Goal: Transaction & Acquisition: Obtain resource

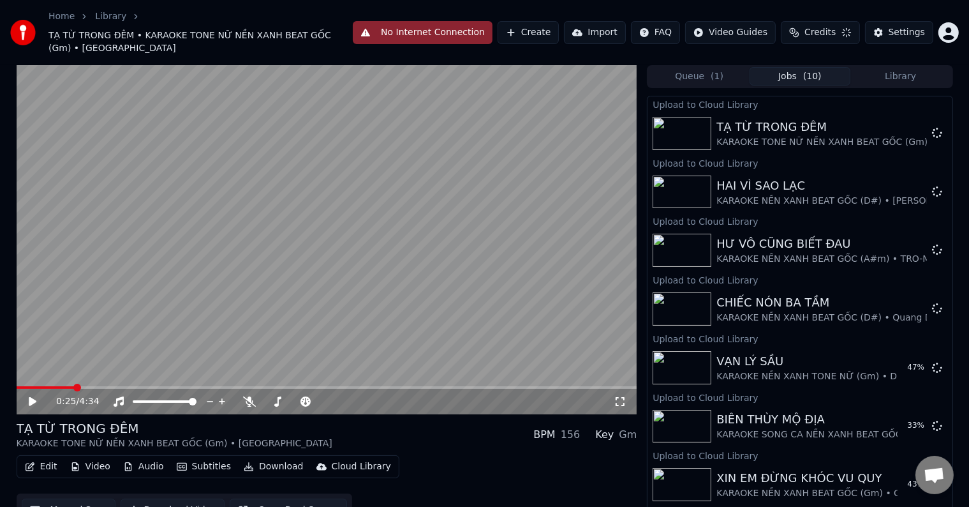
click at [445, 36] on button "No Internet Connection" at bounding box center [423, 32] width 140 height 23
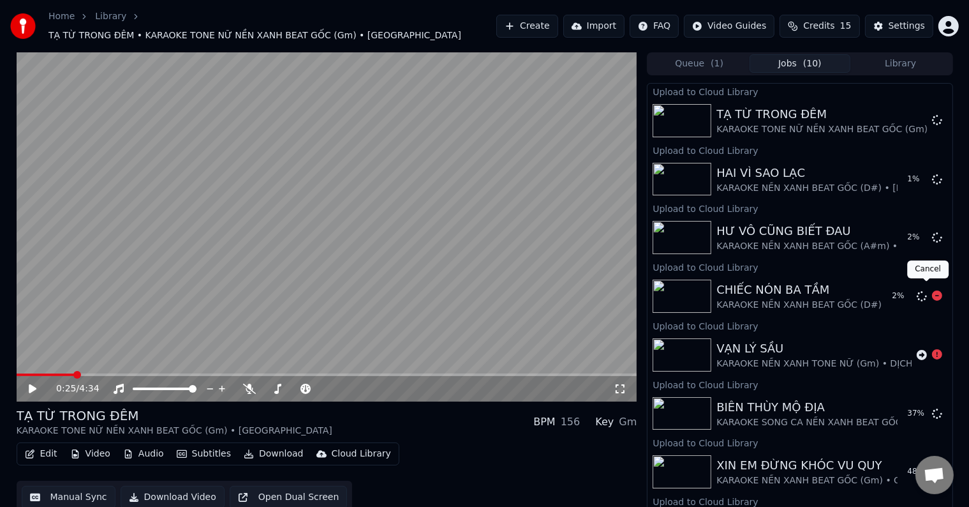
click at [932, 291] on icon at bounding box center [937, 295] width 10 height 10
click at [932, 232] on icon at bounding box center [937, 237] width 10 height 10
click at [932, 174] on icon at bounding box center [937, 179] width 10 height 10
click at [932, 116] on icon at bounding box center [937, 120] width 10 height 10
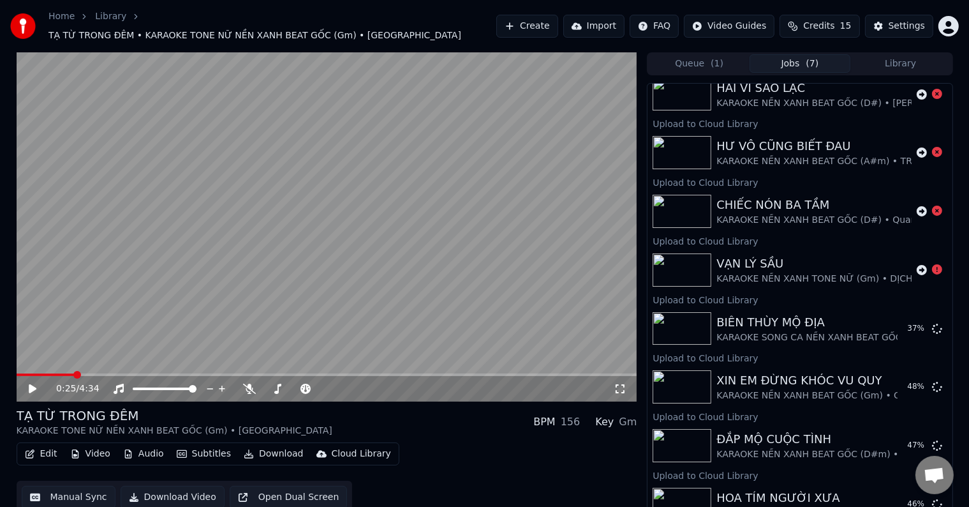
scroll to position [128, 0]
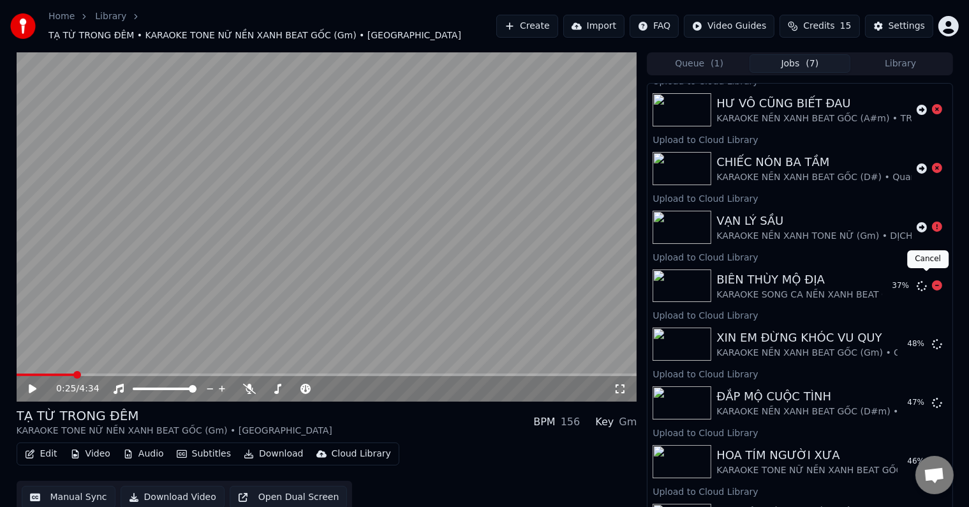
click at [932, 280] on icon at bounding box center [937, 285] width 10 height 10
click at [932, 338] on icon at bounding box center [937, 343] width 10 height 10
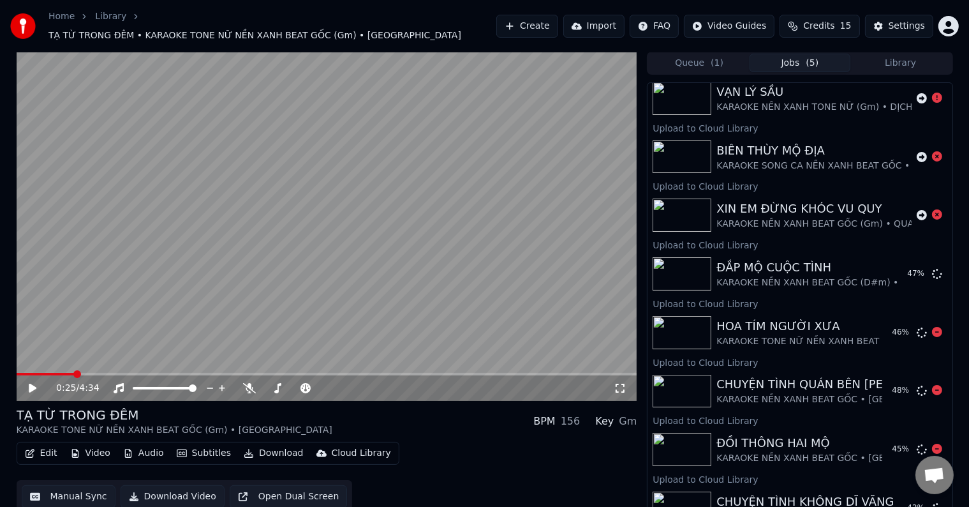
scroll to position [383, 0]
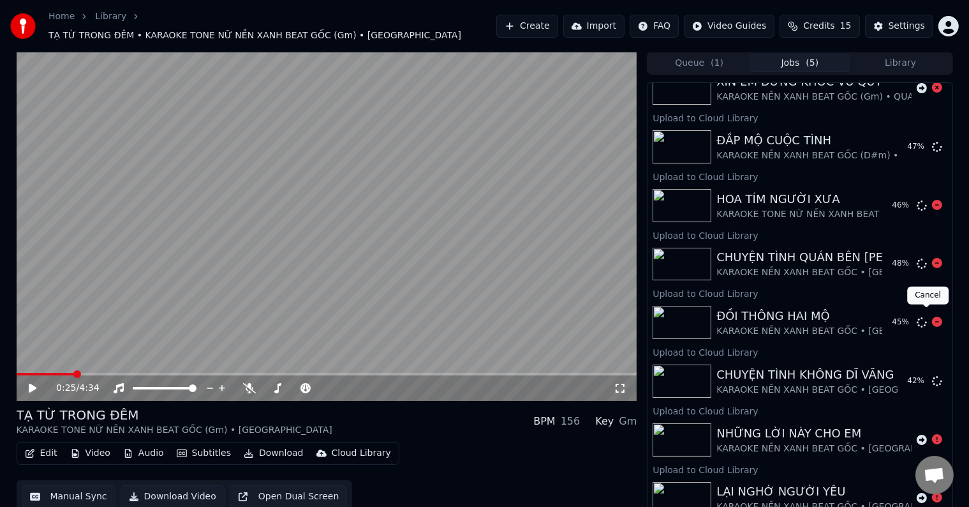
click at [932, 317] on icon at bounding box center [937, 322] width 10 height 10
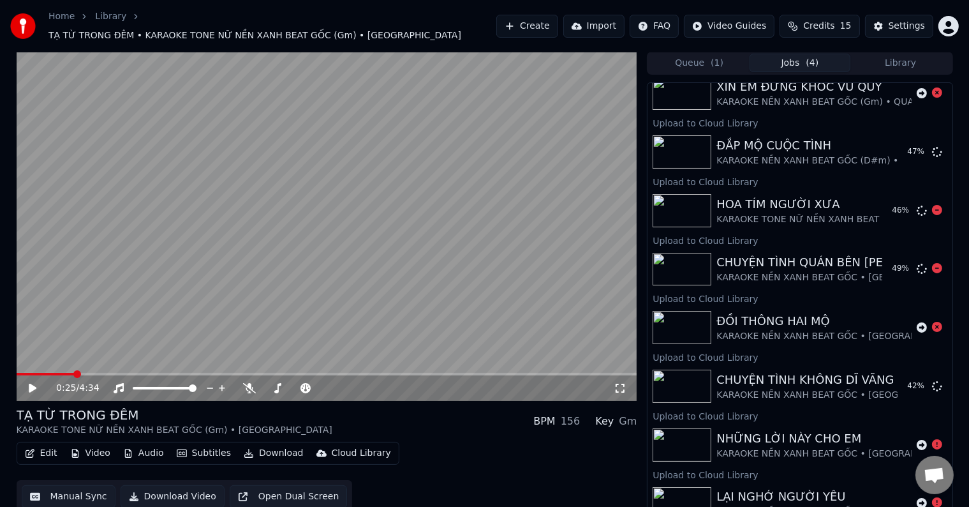
scroll to position [380, 0]
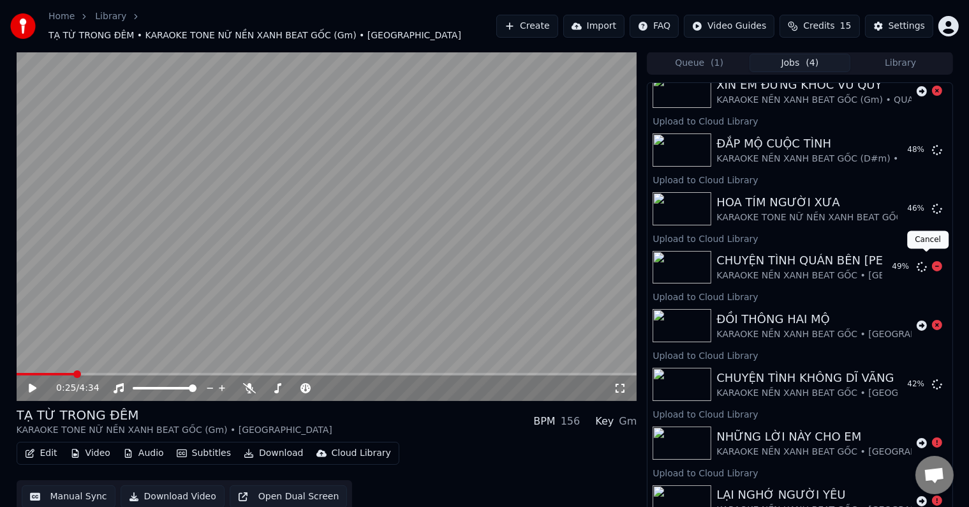
click at [932, 261] on icon at bounding box center [937, 266] width 10 height 10
click at [932, 203] on icon at bounding box center [937, 208] width 10 height 10
click at [932, 146] on icon at bounding box center [937, 149] width 10 height 10
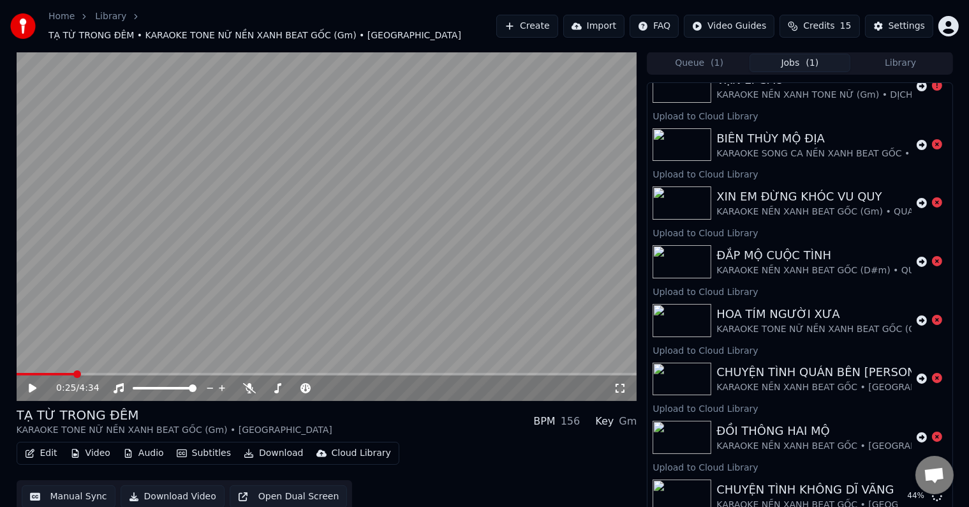
scroll to position [390, 0]
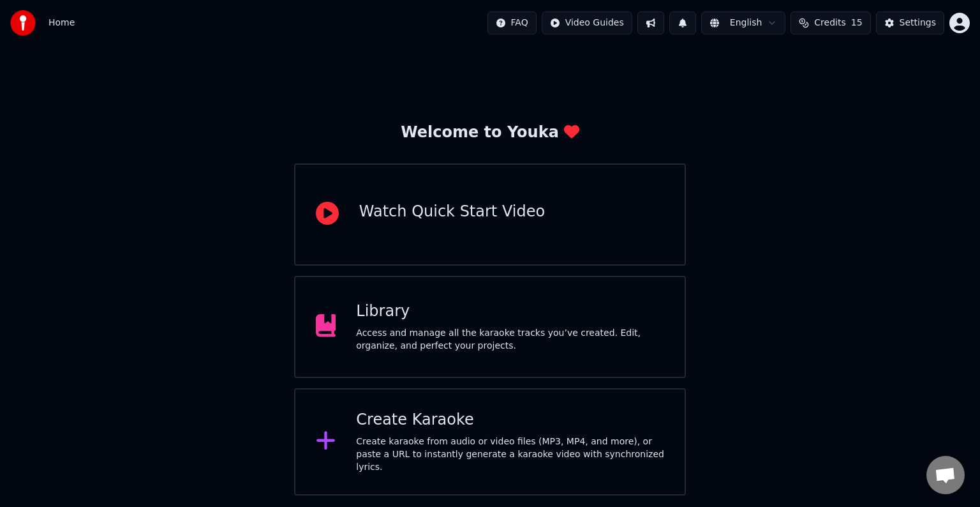
click at [401, 331] on div "Access and manage all the karaoke tracks you’ve created. Edit, organize, and pe…" at bounding box center [510, 340] width 308 height 26
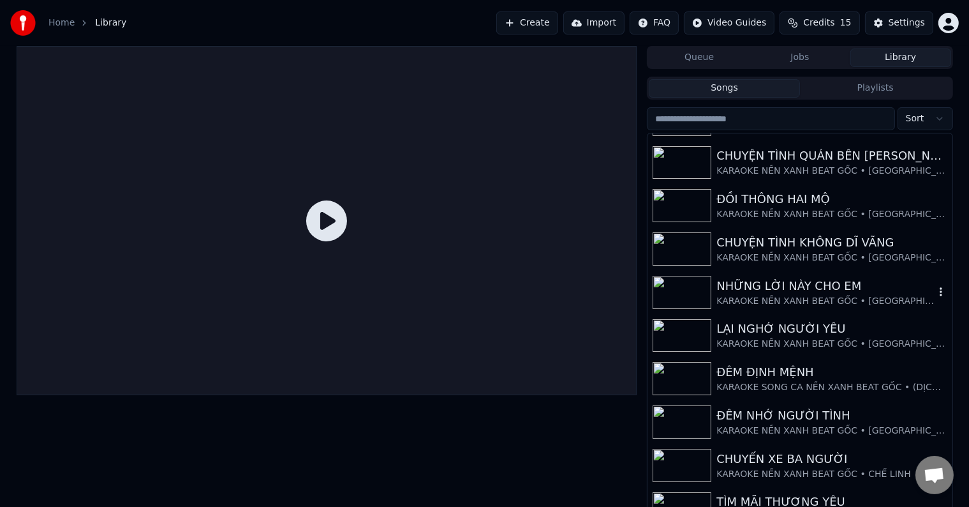
scroll to position [383, 0]
click at [760, 339] on div "KARAOKE NỀN XANH BEAT GỐC • [GEOGRAPHIC_DATA]" at bounding box center [826, 344] width 218 height 13
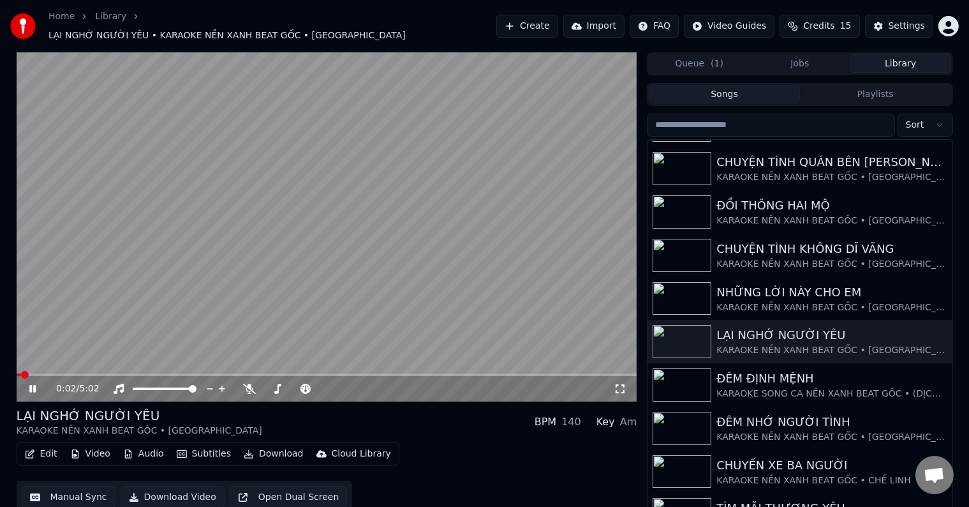
click at [154, 317] on video at bounding box center [327, 226] width 621 height 349
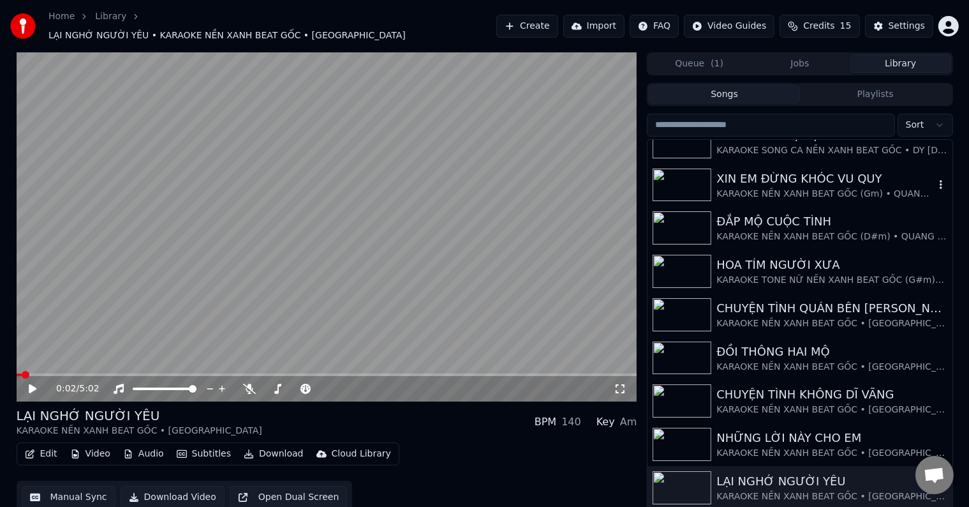
scroll to position [128, 0]
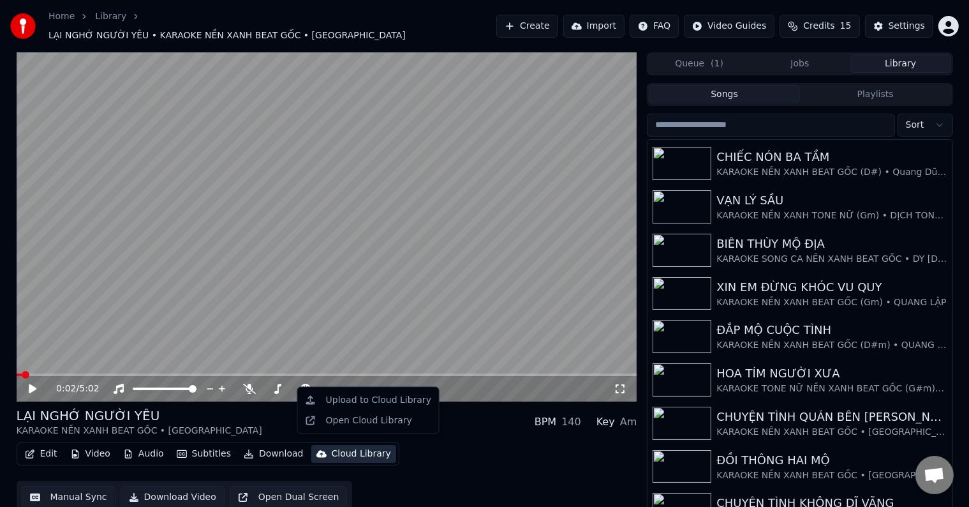
click at [355, 451] on div "Cloud Library" at bounding box center [361, 453] width 59 height 13
click at [380, 401] on div "Upload to Cloud Library" at bounding box center [378, 400] width 105 height 13
